Goal: Complete application form

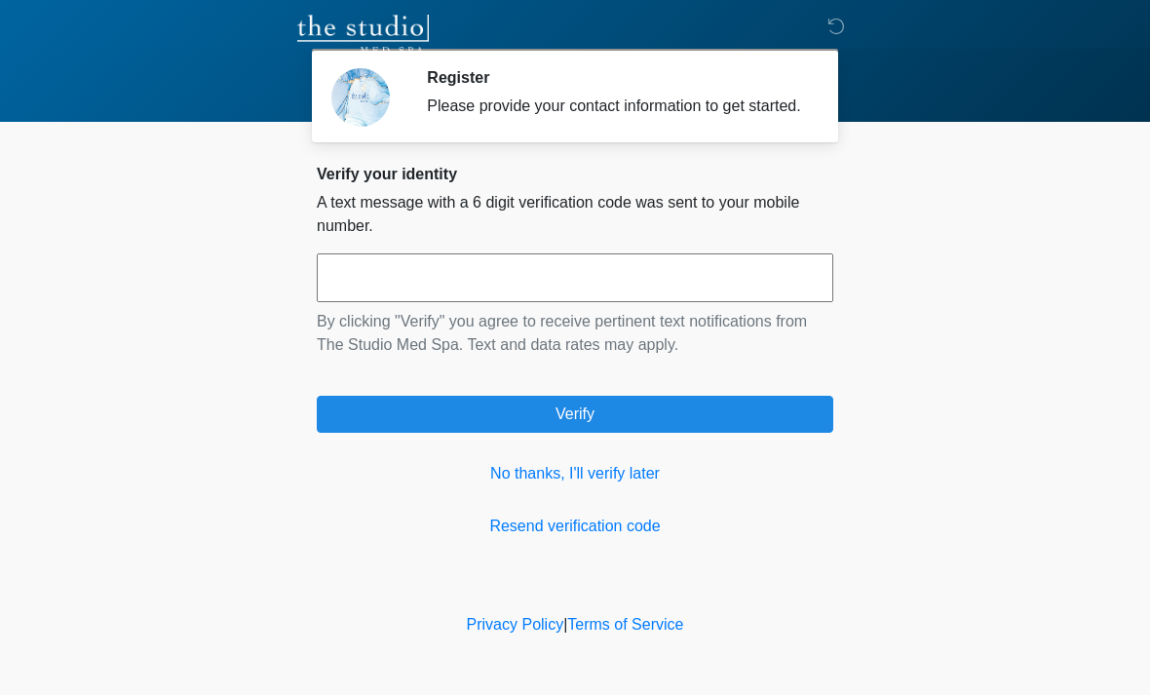
click at [544, 284] on input "text" at bounding box center [575, 277] width 517 height 49
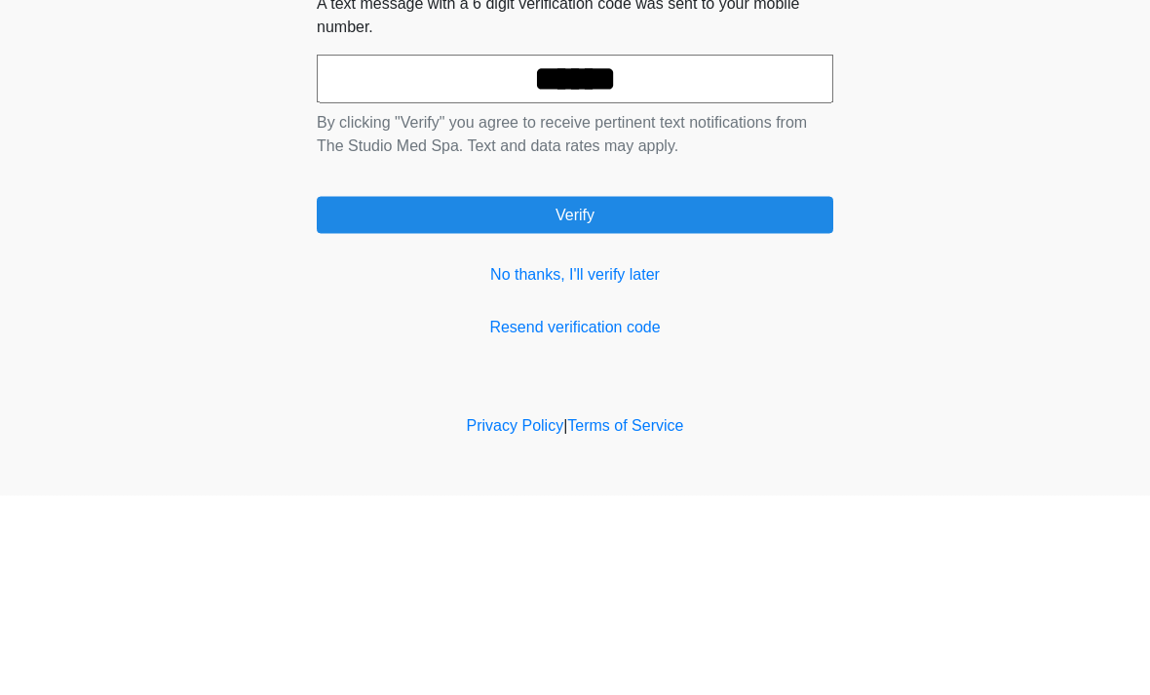
type input "******"
click at [612, 396] on button "Verify" at bounding box center [575, 414] width 517 height 37
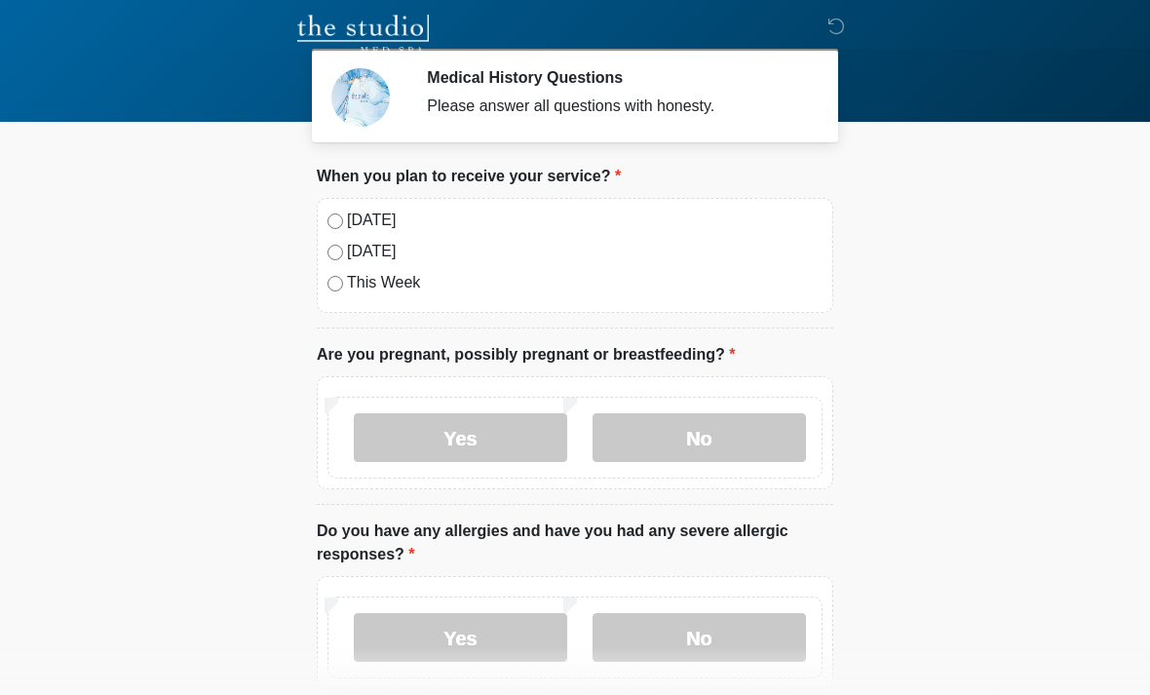
click at [710, 431] on label "No" at bounding box center [699, 437] width 213 height 49
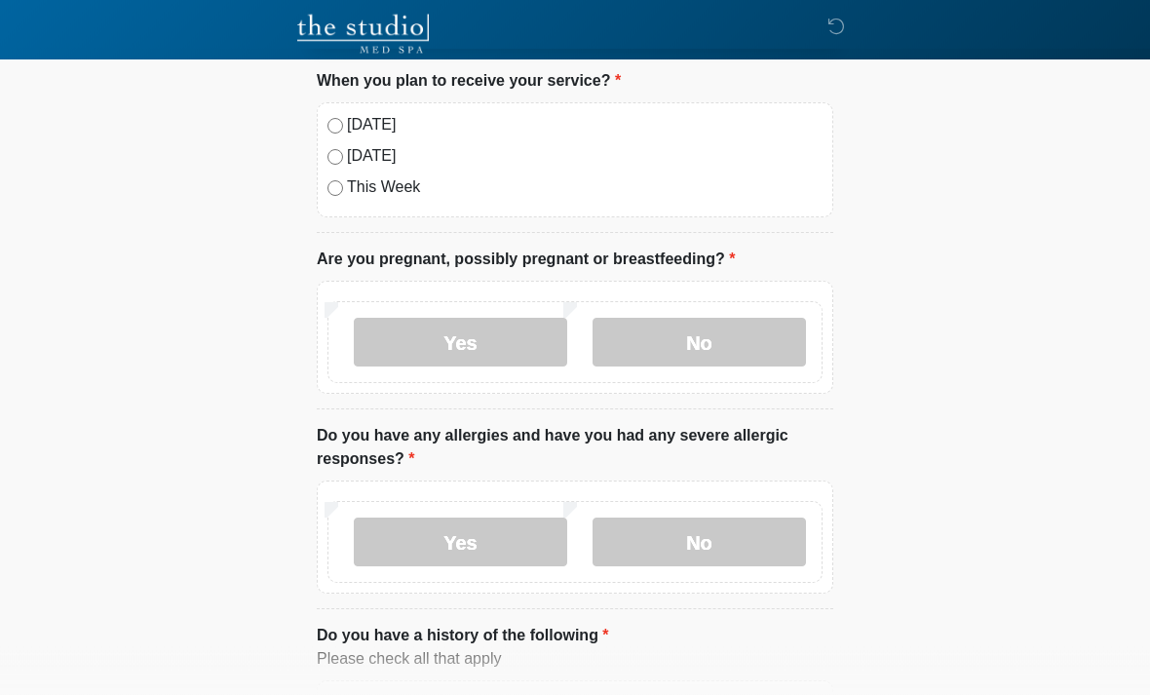
scroll to position [111, 0]
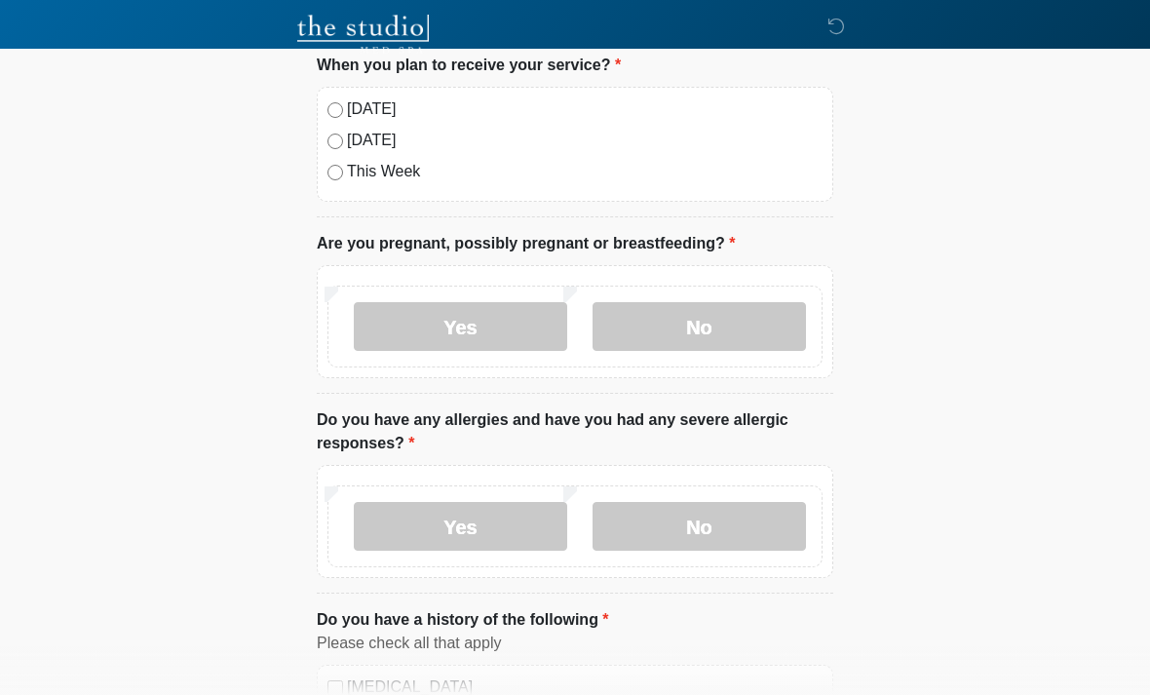
click at [699, 516] on label "No" at bounding box center [699, 526] width 213 height 49
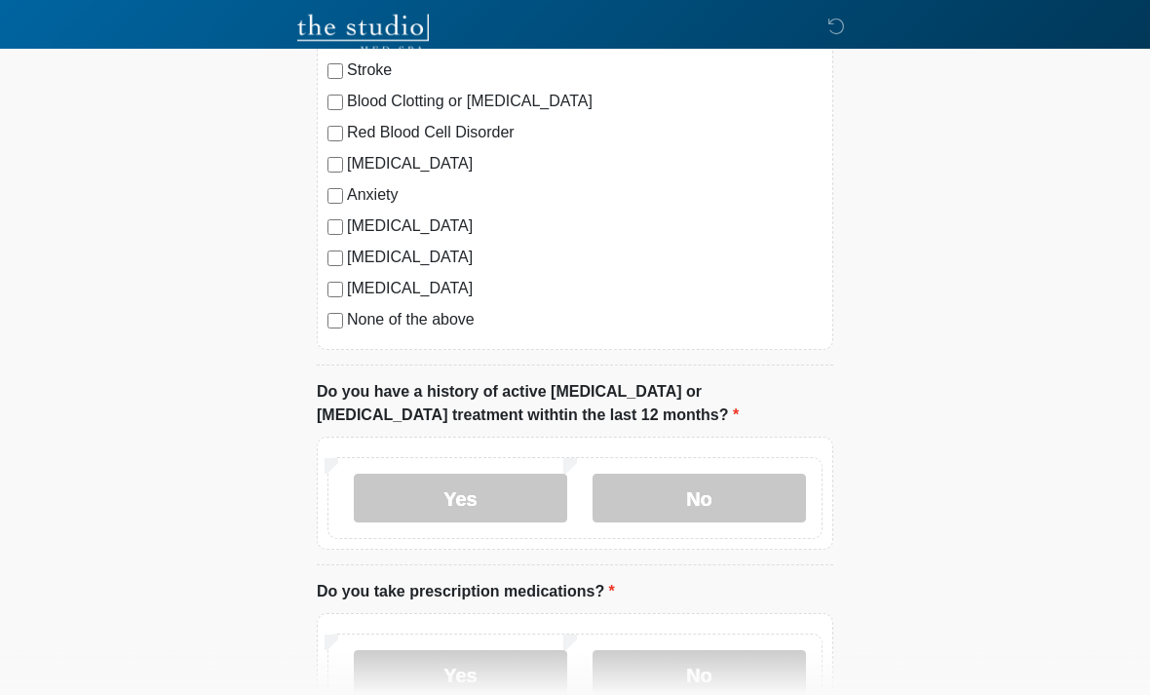
scroll to position [823, 0]
click at [712, 495] on label "No" at bounding box center [699, 497] width 213 height 49
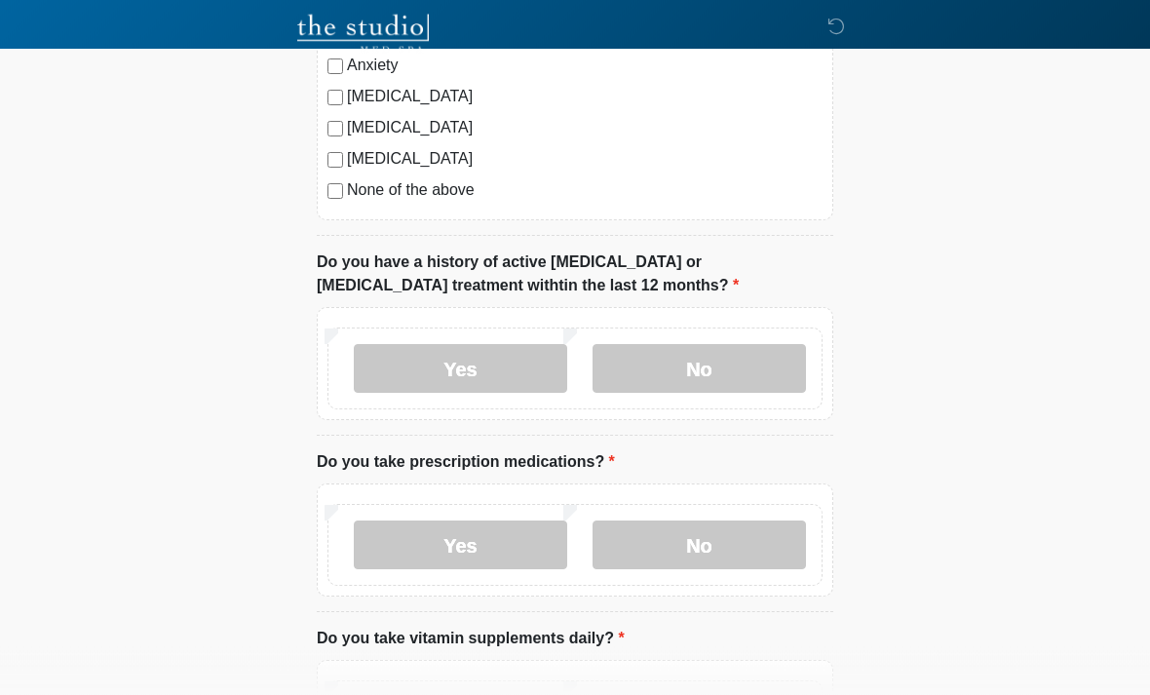
scroll to position [952, 0]
click at [706, 540] on label "No" at bounding box center [699, 544] width 213 height 49
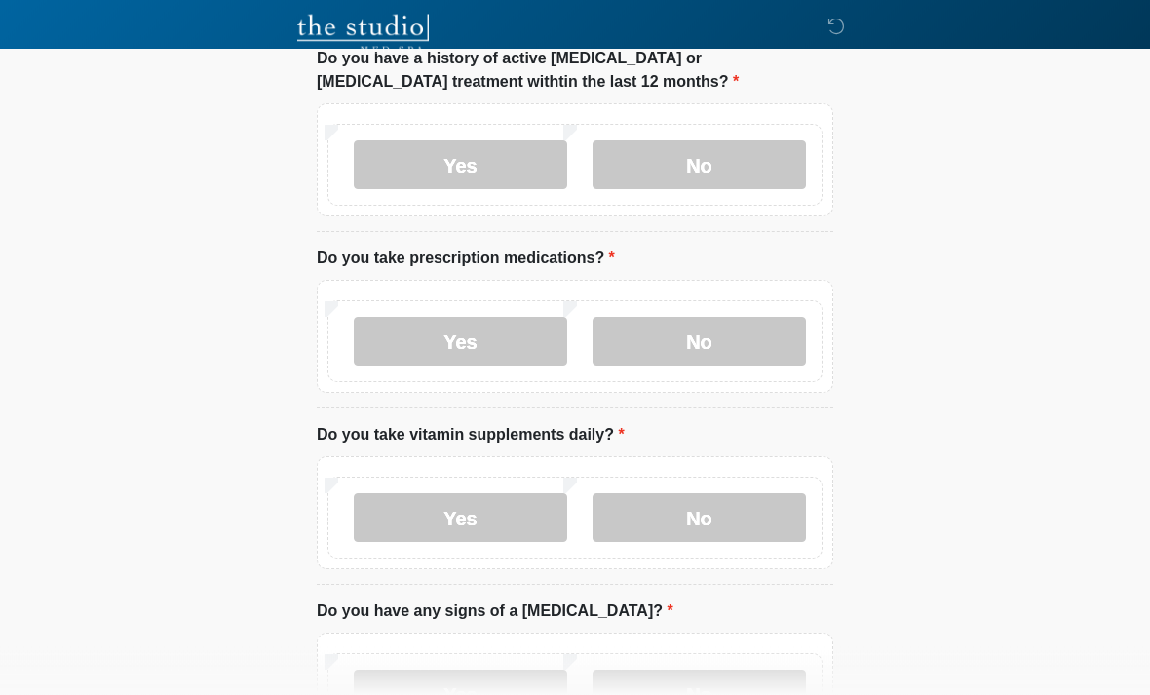
click at [731, 504] on label "No" at bounding box center [699, 518] width 213 height 49
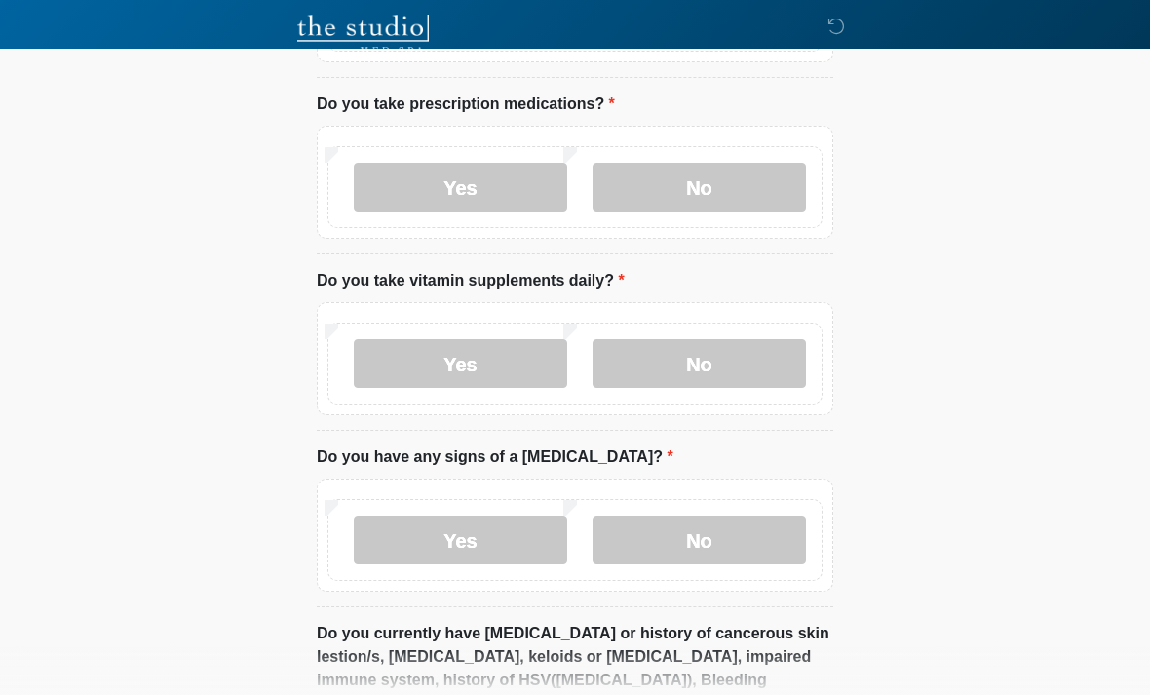
scroll to position [1325, 0]
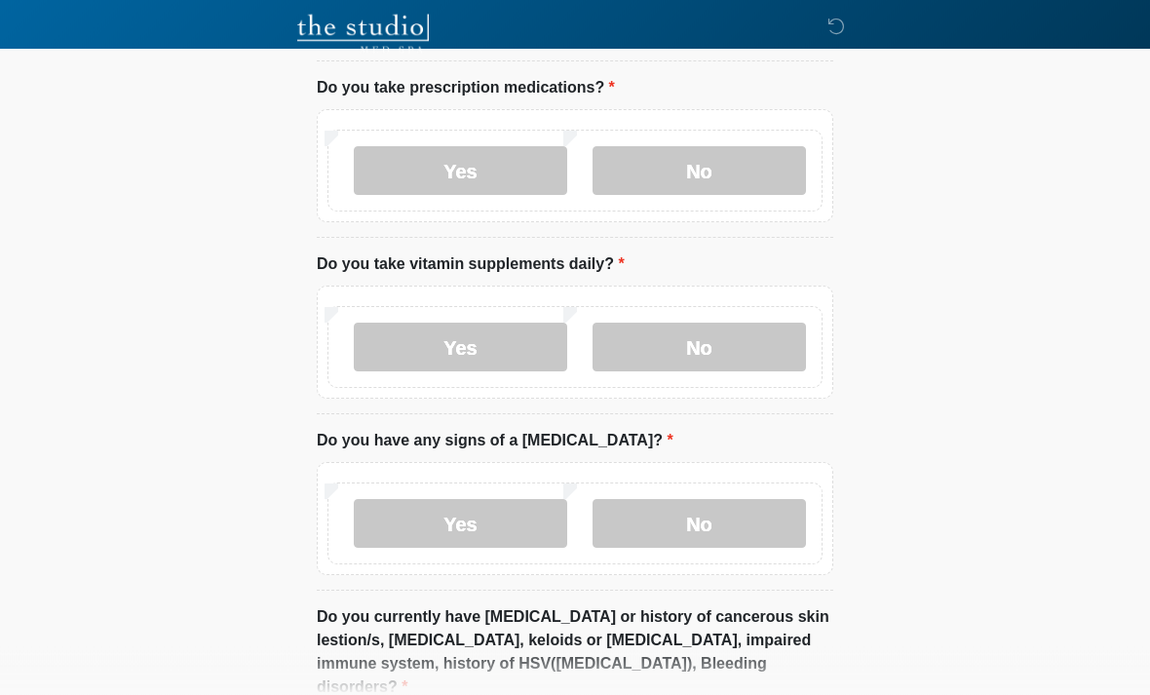
click at [740, 524] on label "No" at bounding box center [699, 524] width 213 height 49
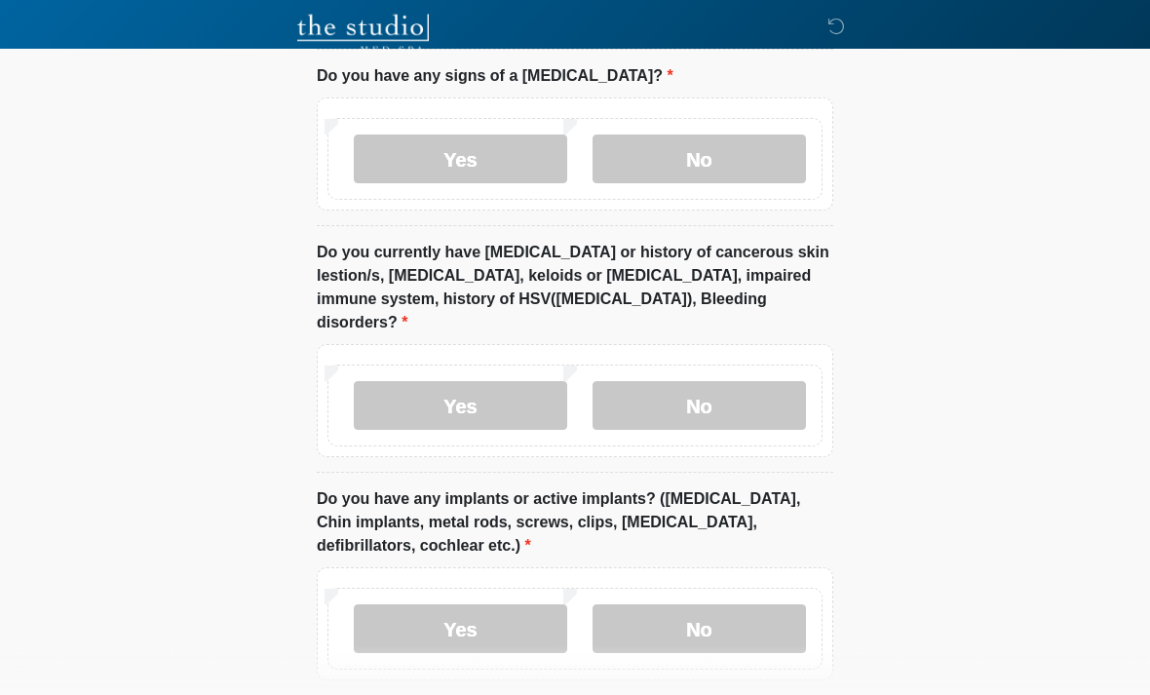
click at [746, 382] on label "No" at bounding box center [699, 406] width 213 height 49
click at [716, 604] on label "No" at bounding box center [699, 628] width 213 height 49
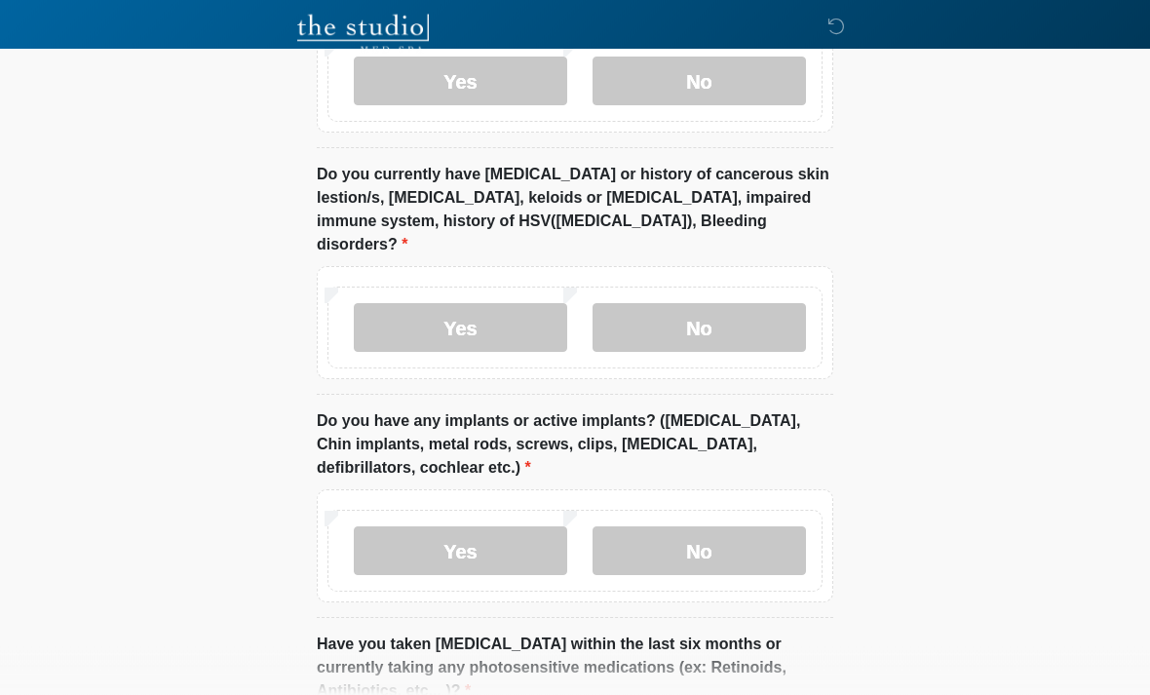
scroll to position [1982, 0]
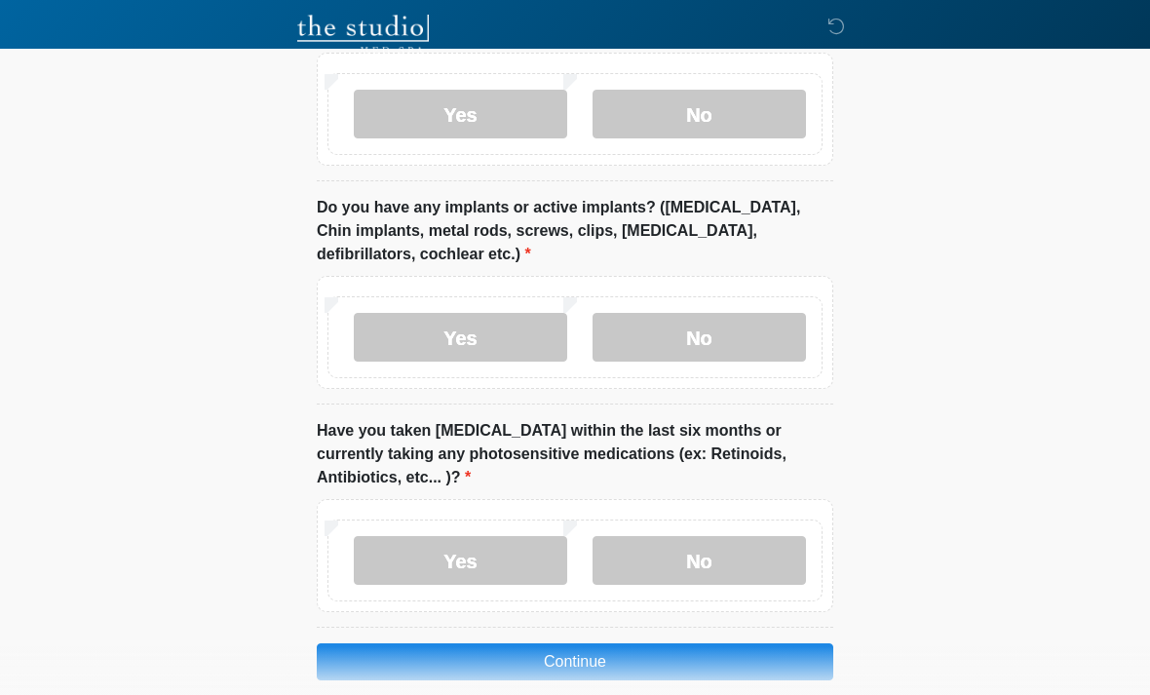
click at [737, 536] on label "No" at bounding box center [699, 560] width 213 height 49
click at [628, 643] on button "Continue" at bounding box center [575, 661] width 517 height 37
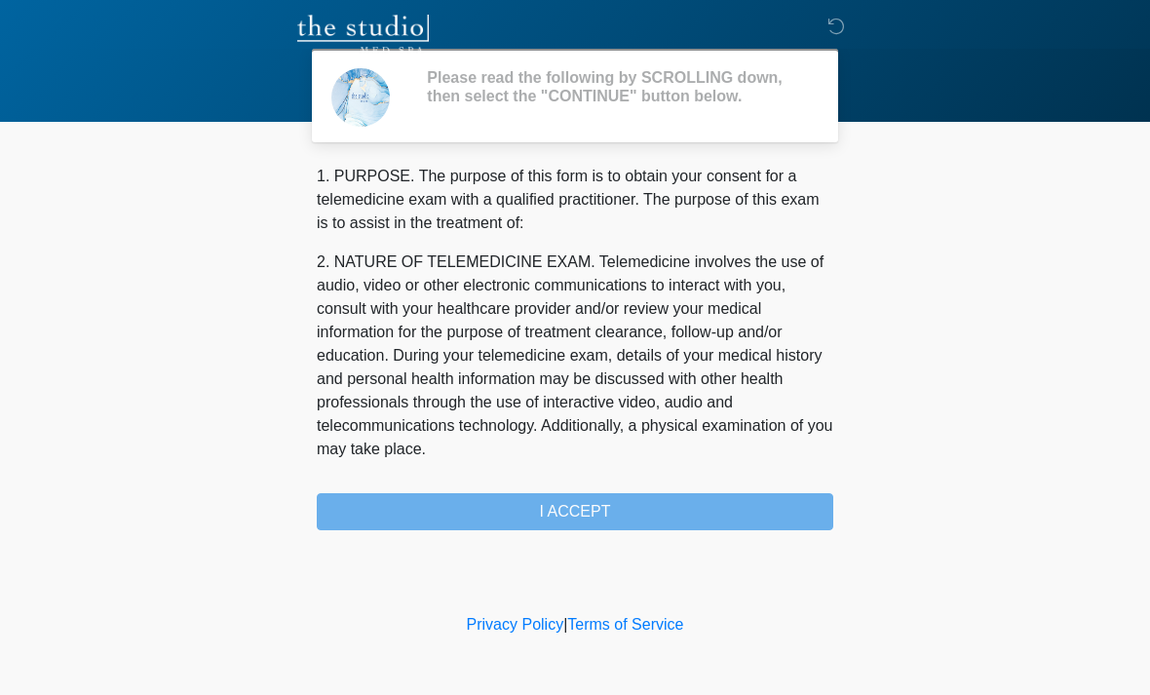
scroll to position [0, 0]
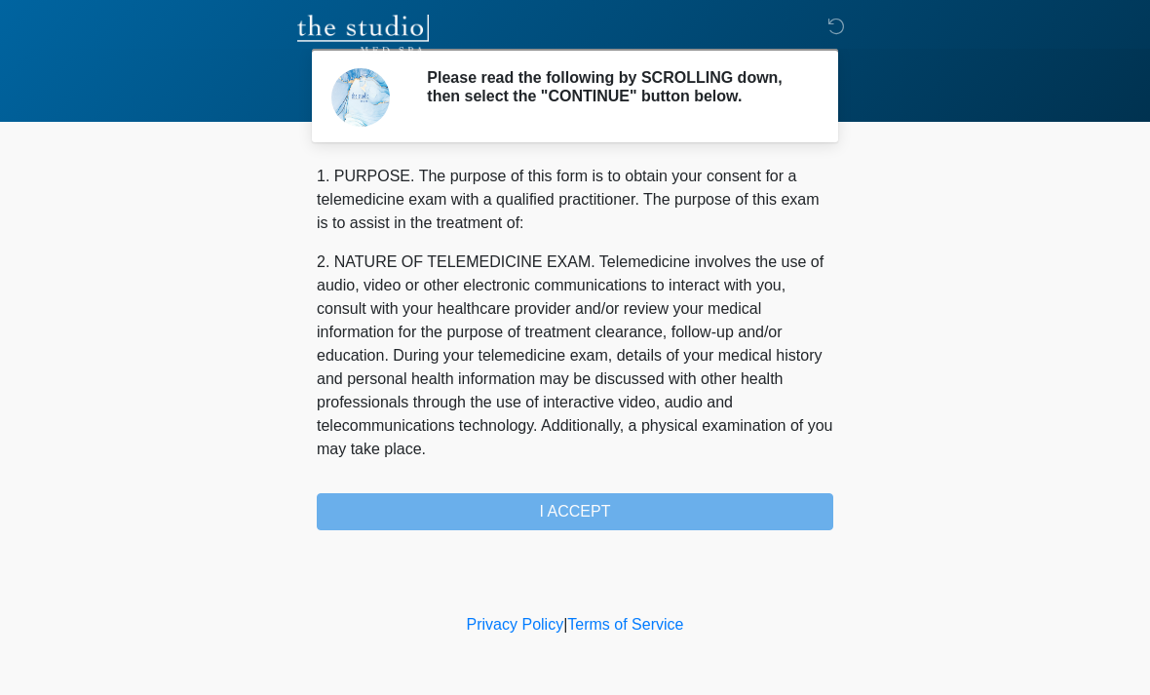
click at [648, 516] on div "1. PURPOSE. The purpose of this form is to obtain your consent for a telemedici…" at bounding box center [575, 348] width 517 height 366
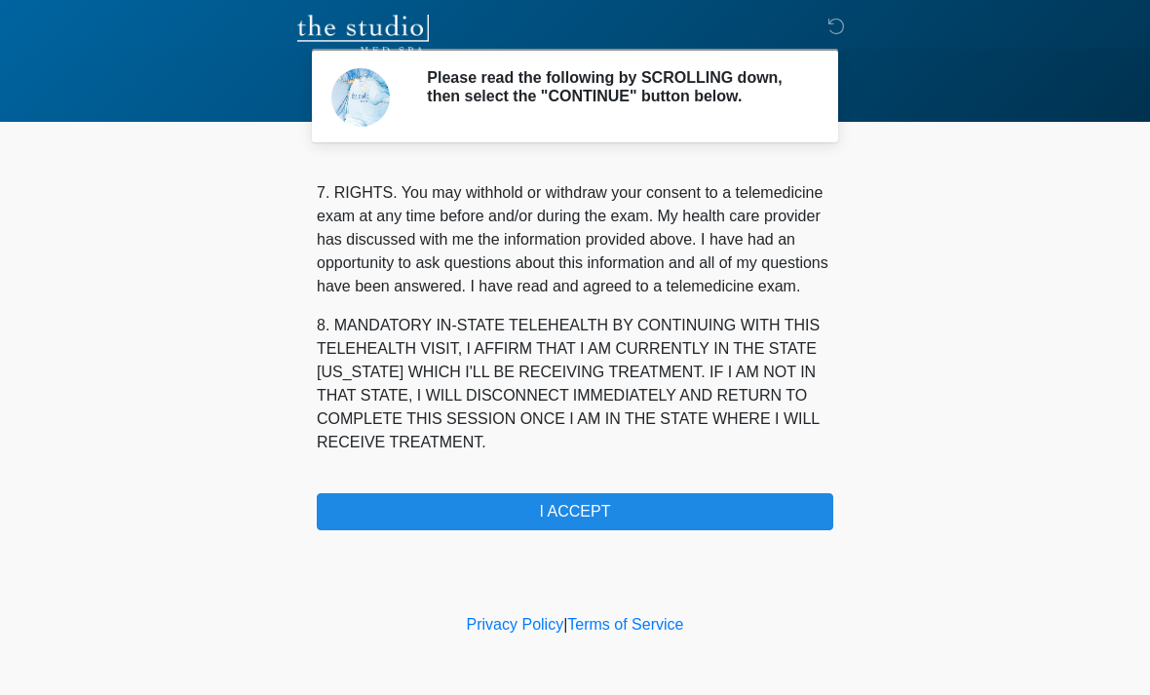
scroll to position [849, 0]
click at [637, 517] on button "I ACCEPT" at bounding box center [575, 511] width 517 height 37
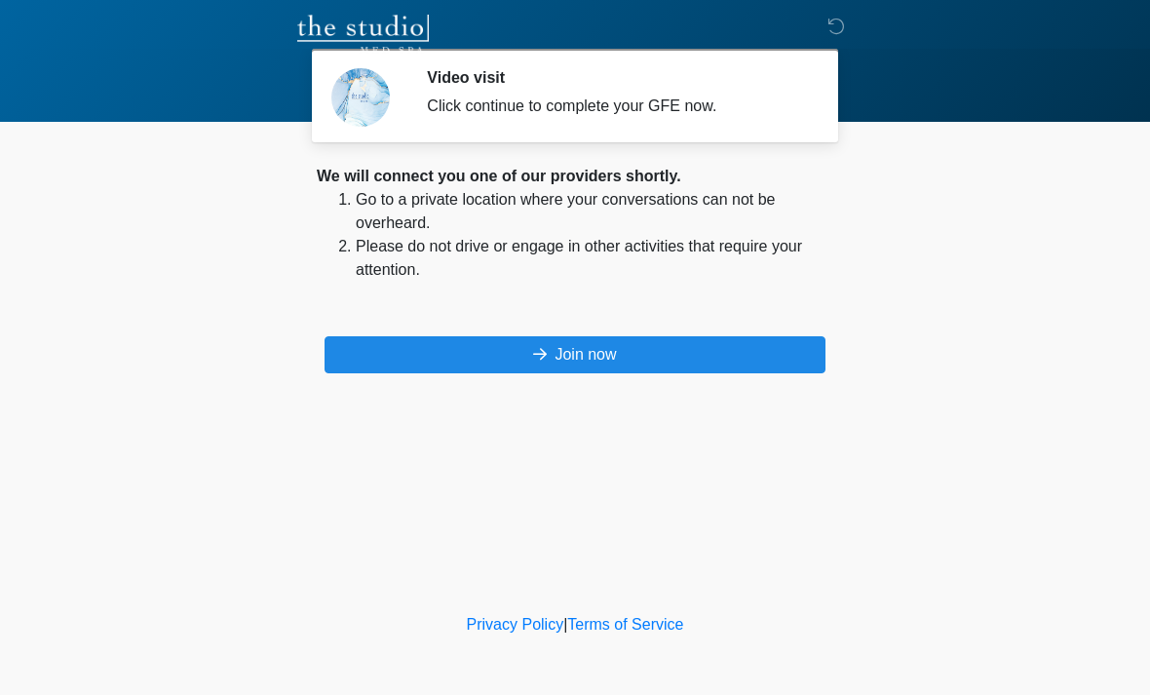
click at [595, 352] on button "Join now" at bounding box center [575, 354] width 501 height 37
